Goal: Information Seeking & Learning: Learn about a topic

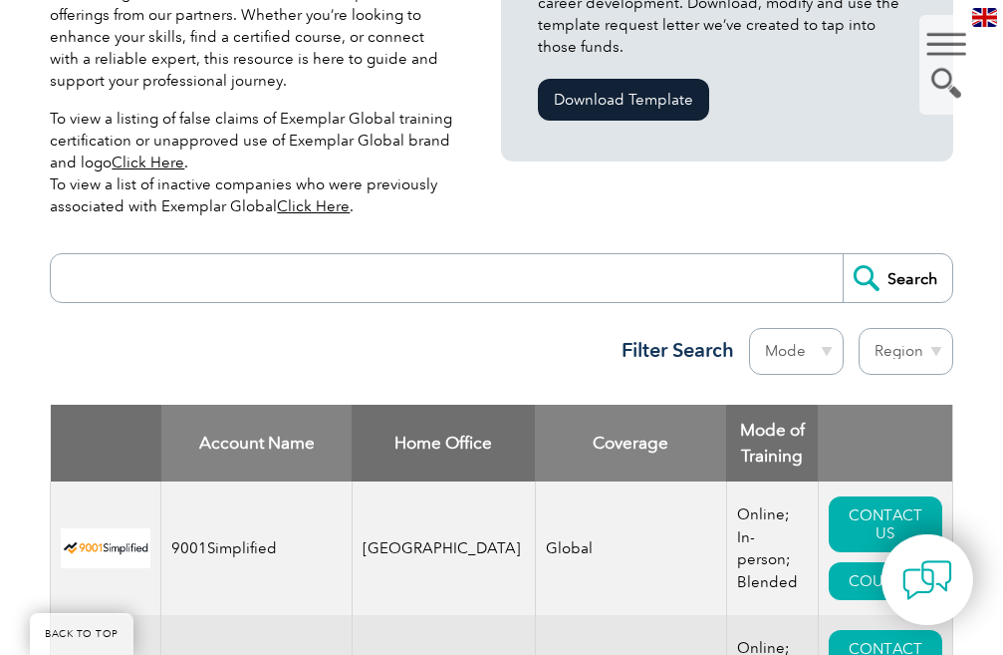
scroll to position [598, 0]
click at [213, 254] on input "search" at bounding box center [451, 278] width 781 height 48
type input "lms"
click at [912, 256] on input "Search" at bounding box center [898, 278] width 110 height 48
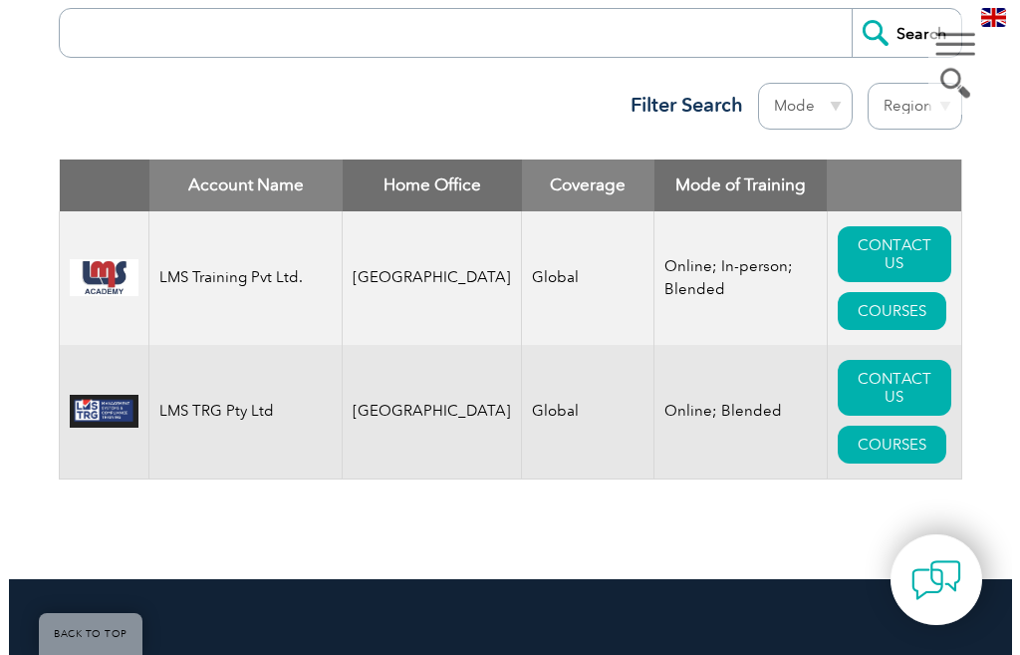
scroll to position [897, 0]
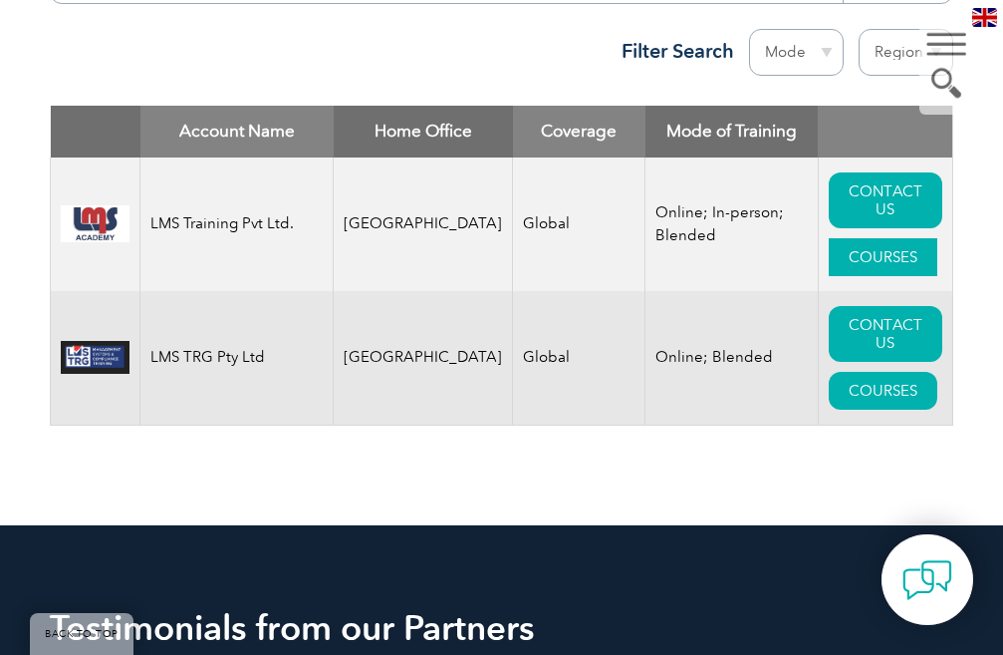
click at [862, 259] on link "COURSES" at bounding box center [883, 257] width 109 height 38
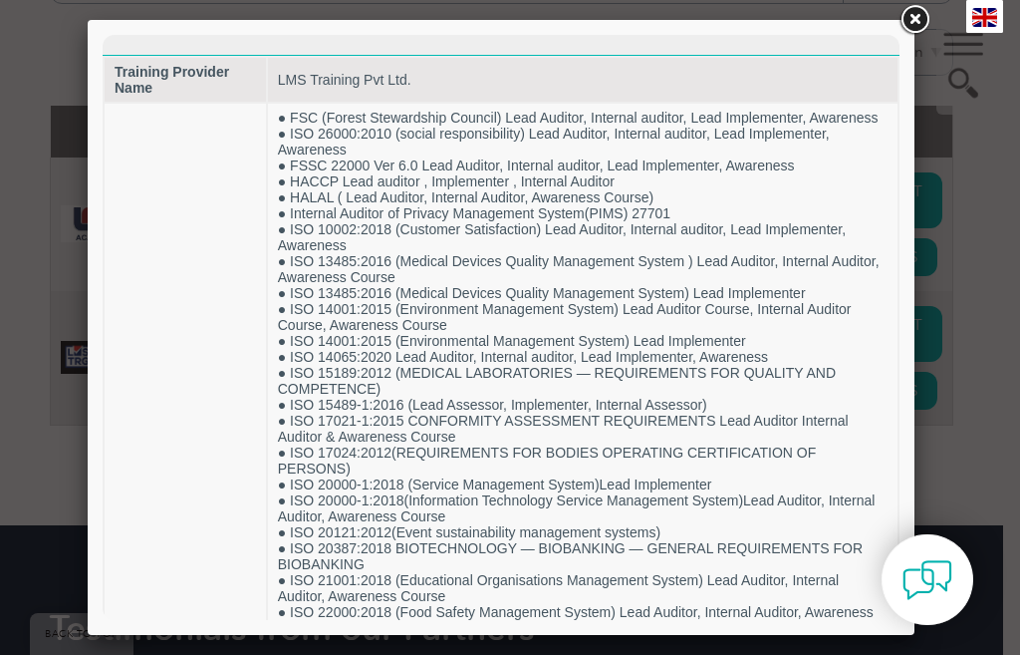
scroll to position [0, 0]
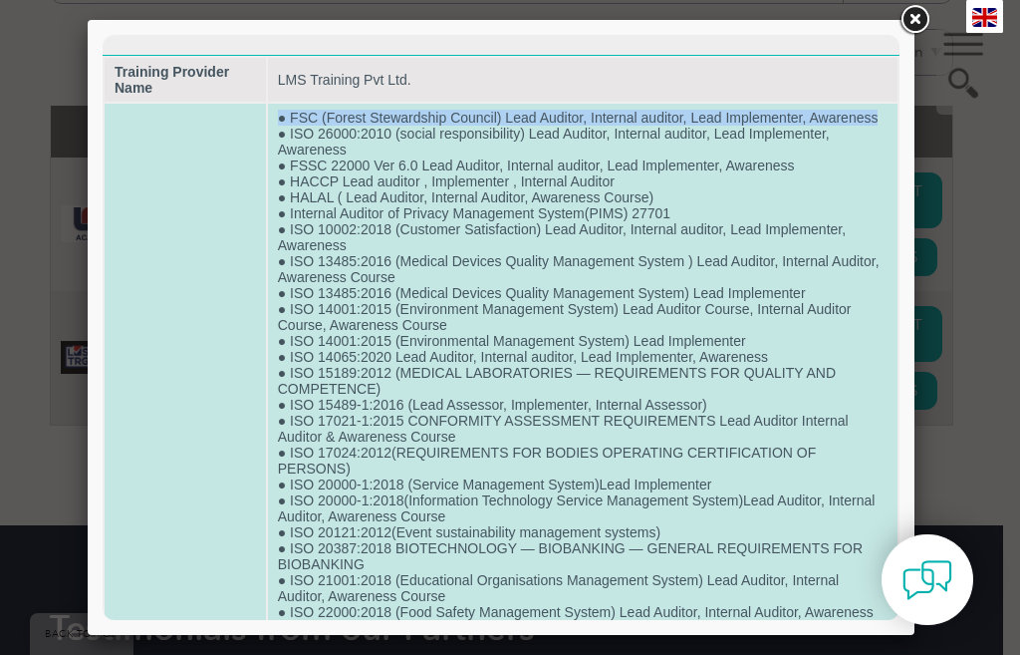
drag, startPoint x: 355, startPoint y: 133, endPoint x: 264, endPoint y: 117, distance: 92.1
copy tr "● FSC (Forest Stewardship Council) Lead Auditor, Internal auditor, Lead Impleme…"
